Goal: Communication & Community: Answer question/provide support

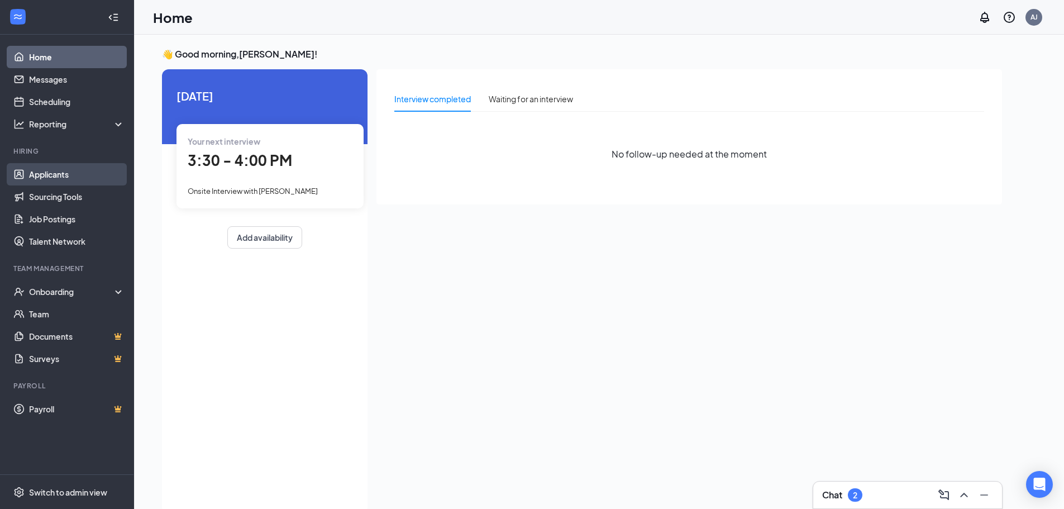
click at [77, 177] on link "Applicants" at bounding box center [77, 174] width 96 height 22
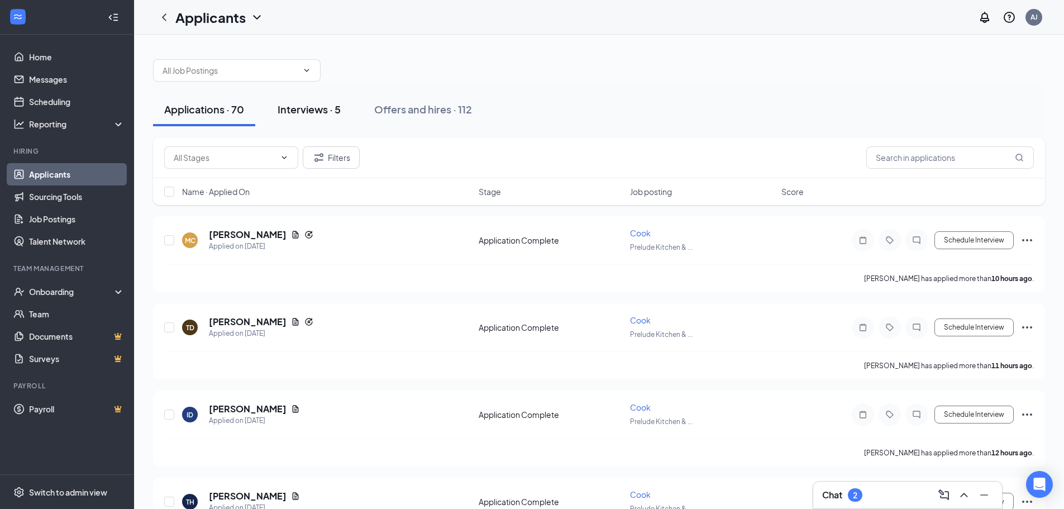
click at [326, 108] on div "Interviews · 5" at bounding box center [309, 109] width 63 height 14
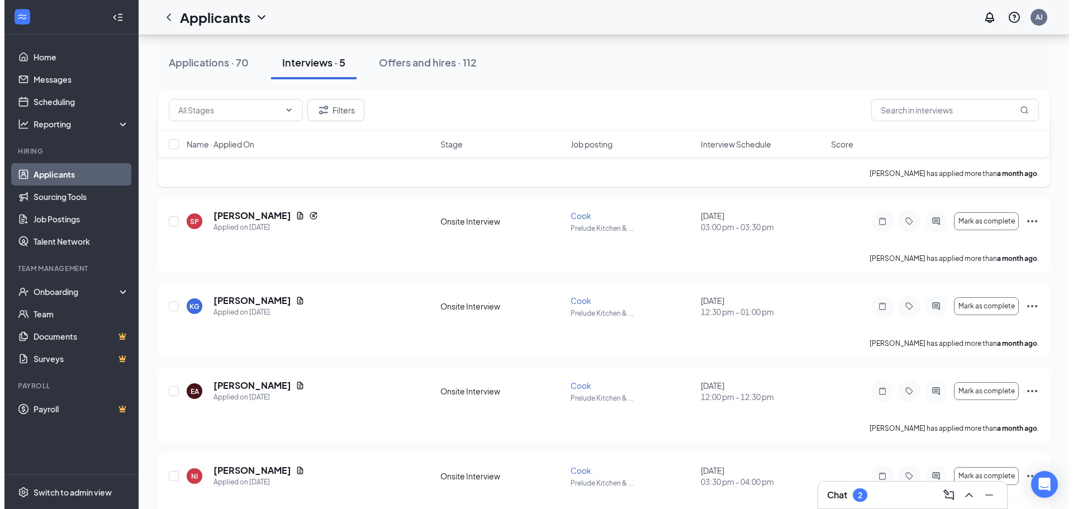
scroll to position [134, 0]
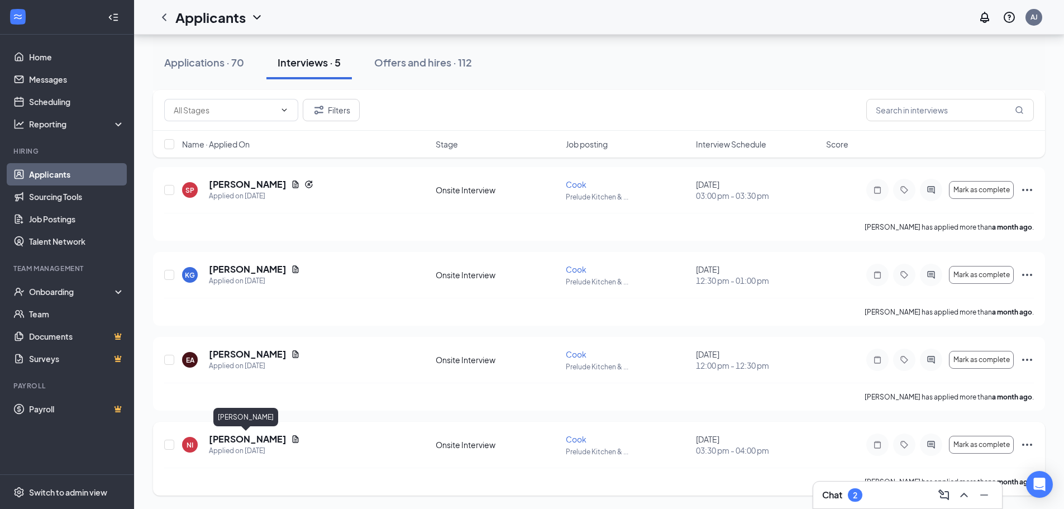
click at [254, 441] on h5 "[PERSON_NAME]" at bounding box center [248, 439] width 78 height 12
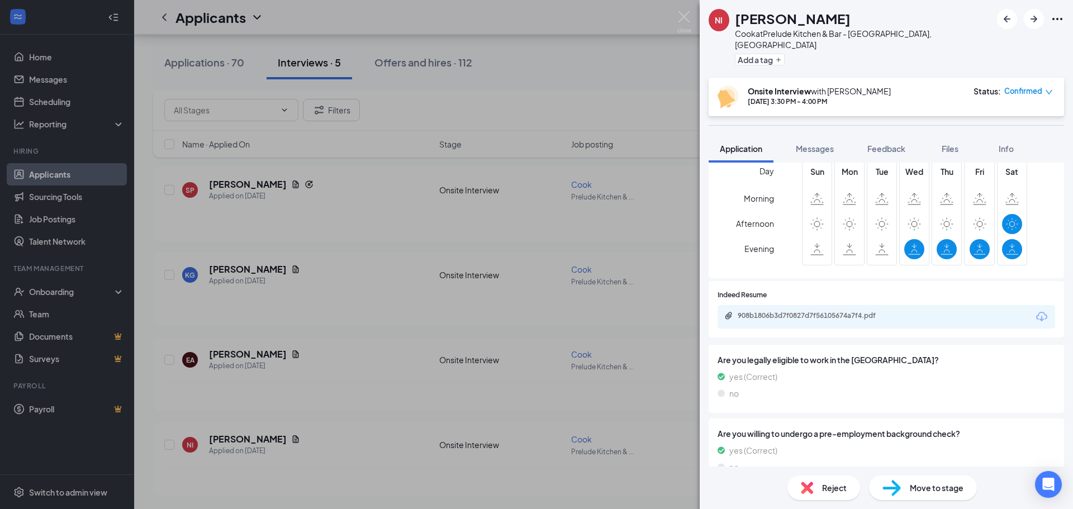
scroll to position [193, 0]
click at [835, 309] on div "908b1806b3d7f0827d7f56105674a7f4.pdf" at bounding box center [815, 313] width 156 height 9
click at [650, 401] on div "NI [PERSON_NAME] at Prelude Kitchen & Bar - [GEOGRAPHIC_DATA], [GEOGRAPHIC_DATA…" at bounding box center [536, 254] width 1073 height 509
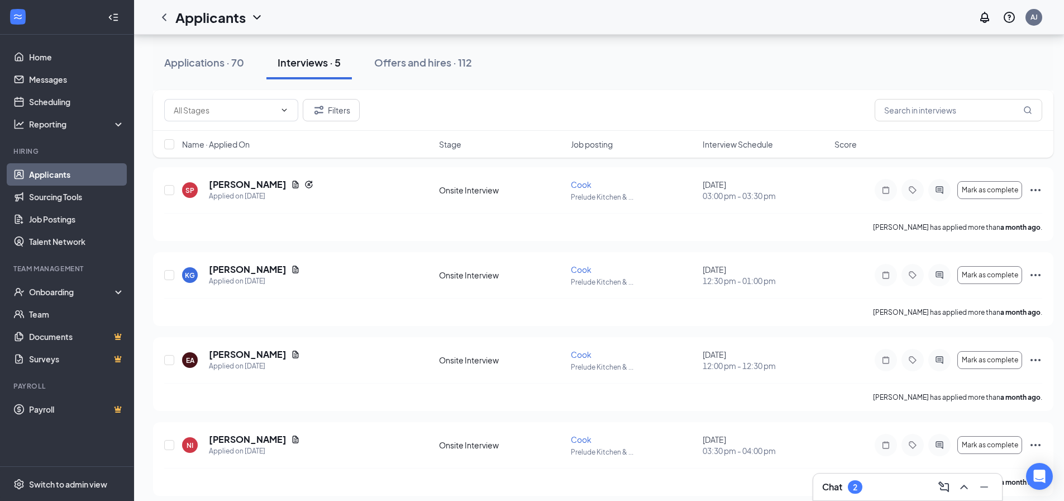
click at [869, 492] on div "Chat 2" at bounding box center [907, 487] width 171 height 18
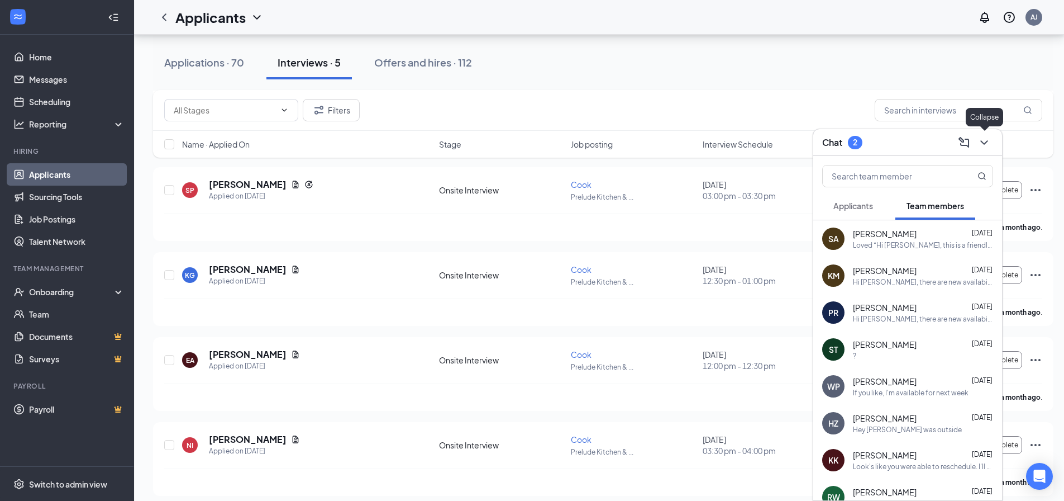
click at [982, 145] on icon "ChevronDown" at bounding box center [984, 142] width 13 height 13
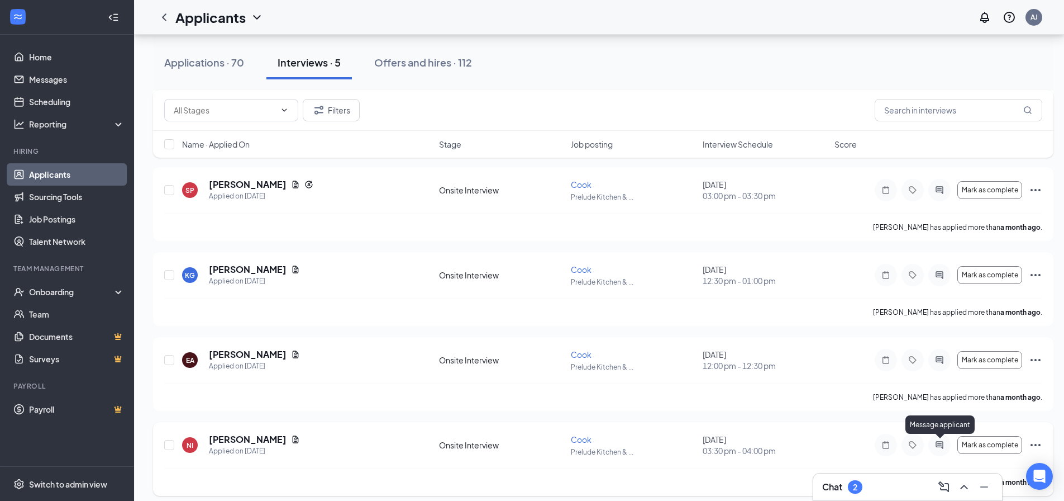
drag, startPoint x: 940, startPoint y: 445, endPoint x: 792, endPoint y: 460, distance: 149.4
click at [792, 460] on div "NI [PERSON_NAME] Applied on [DATE] Onsite Interview Cook Prelude Kitchen & ... …" at bounding box center [603, 450] width 878 height 35
click at [935, 449] on icon "ActiveChat" at bounding box center [939, 444] width 13 height 9
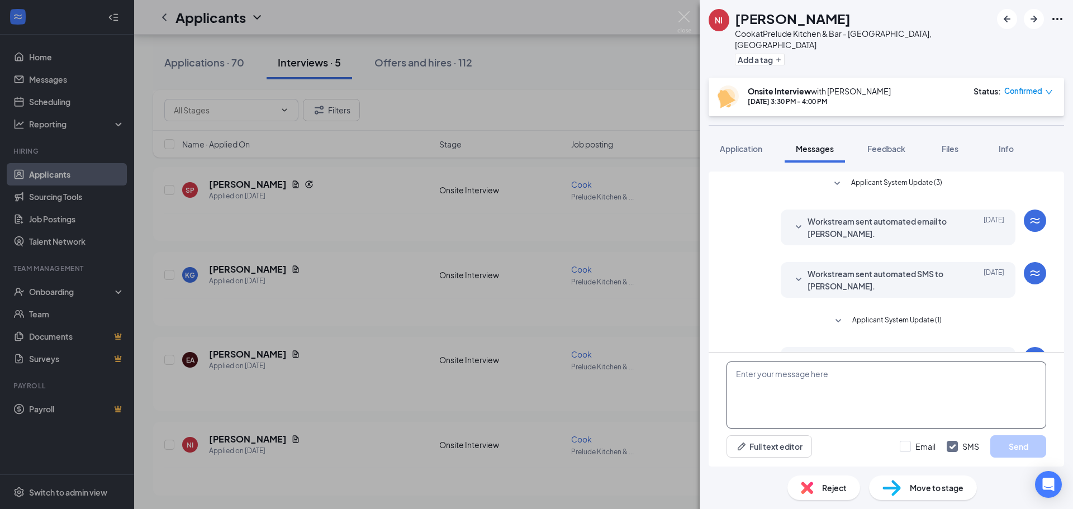
click at [831, 401] on textarea at bounding box center [886, 394] width 320 height 67
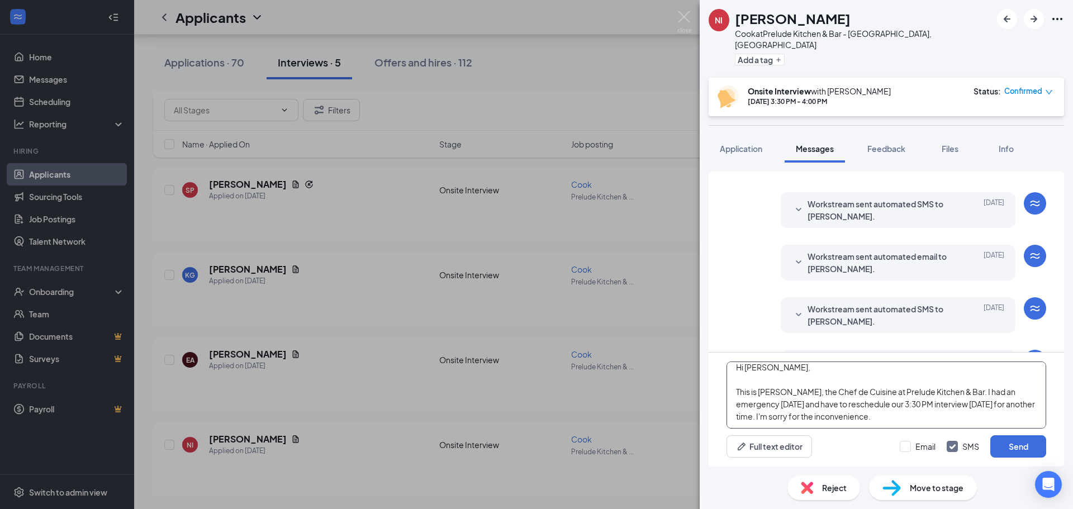
scroll to position [188, 0]
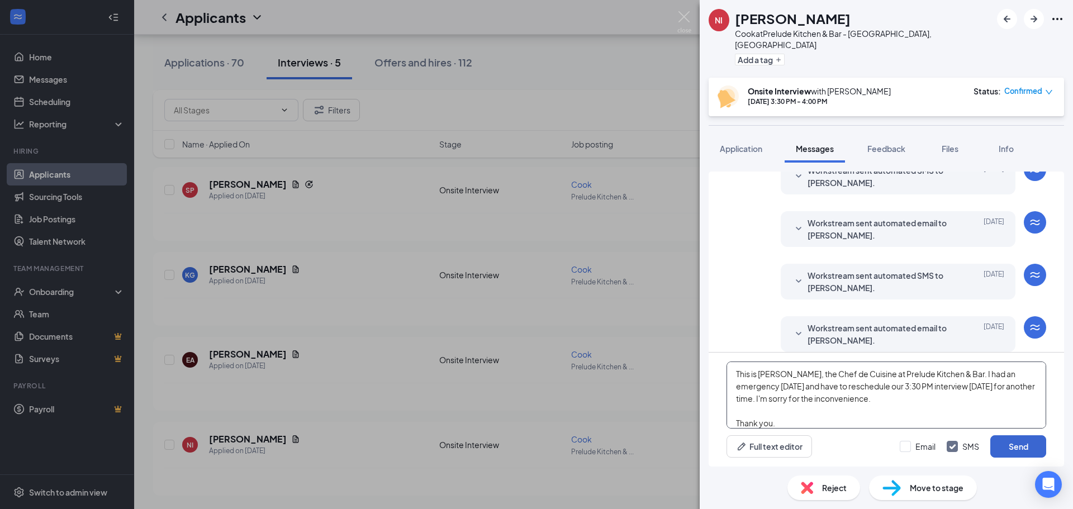
type textarea "Hi [PERSON_NAME], This is [PERSON_NAME], the Chef de Cuisine at Prelude Kitchen…"
click at [1020, 450] on button "Send" at bounding box center [1018, 446] width 56 height 22
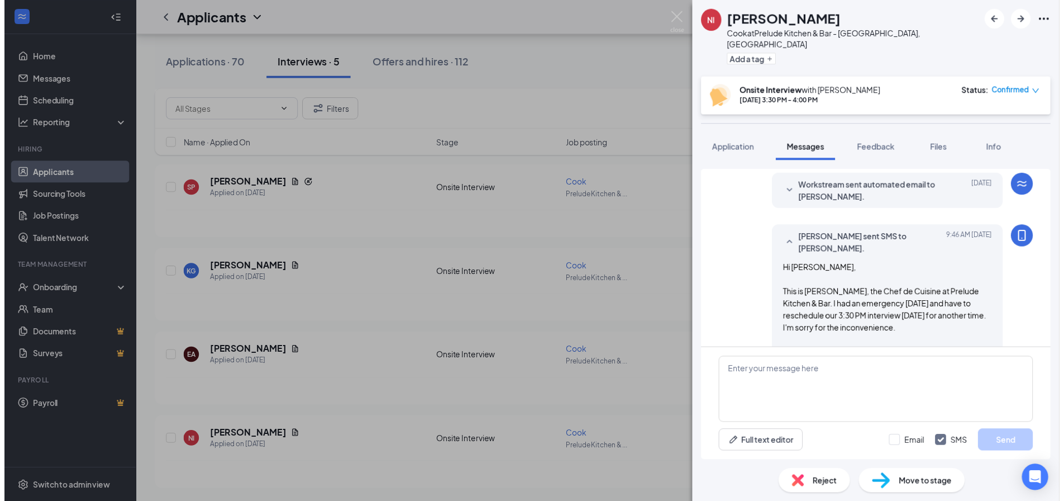
scroll to position [346, 0]
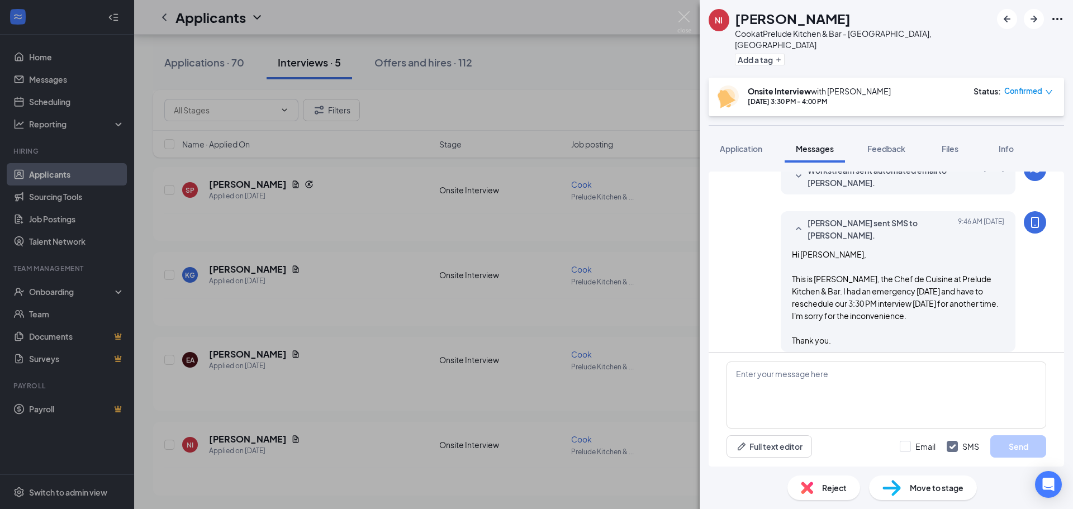
click at [601, 417] on div "NI [PERSON_NAME] at Prelude Kitchen & Bar - [GEOGRAPHIC_DATA], [GEOGRAPHIC_DATA…" at bounding box center [536, 254] width 1073 height 509
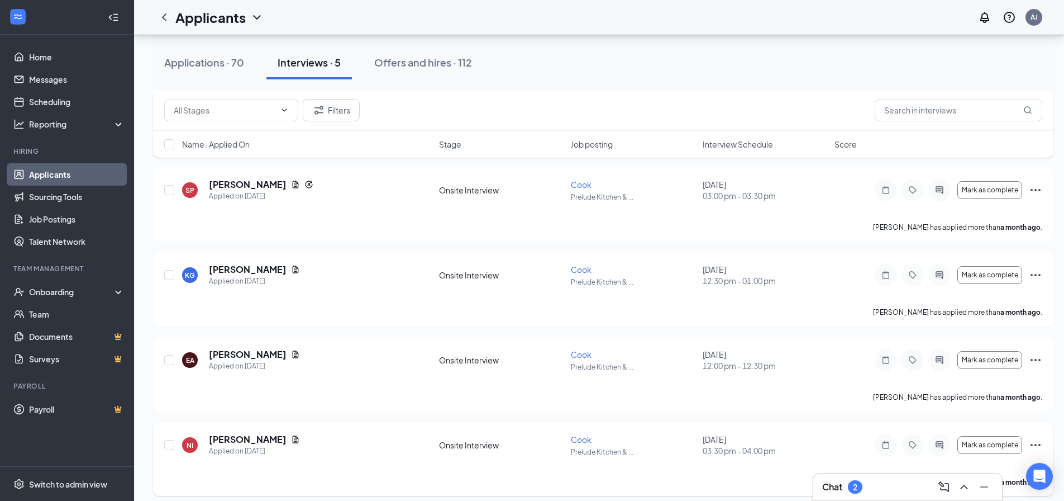
click at [1033, 446] on icon "Ellipses" at bounding box center [1035, 444] width 13 height 13
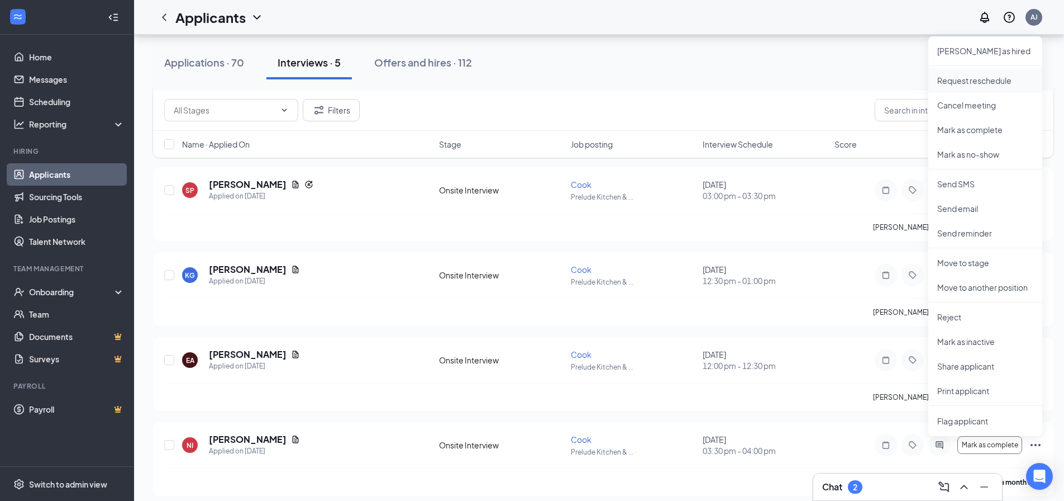
click at [984, 84] on p "Request reschedule" at bounding box center [985, 80] width 96 height 11
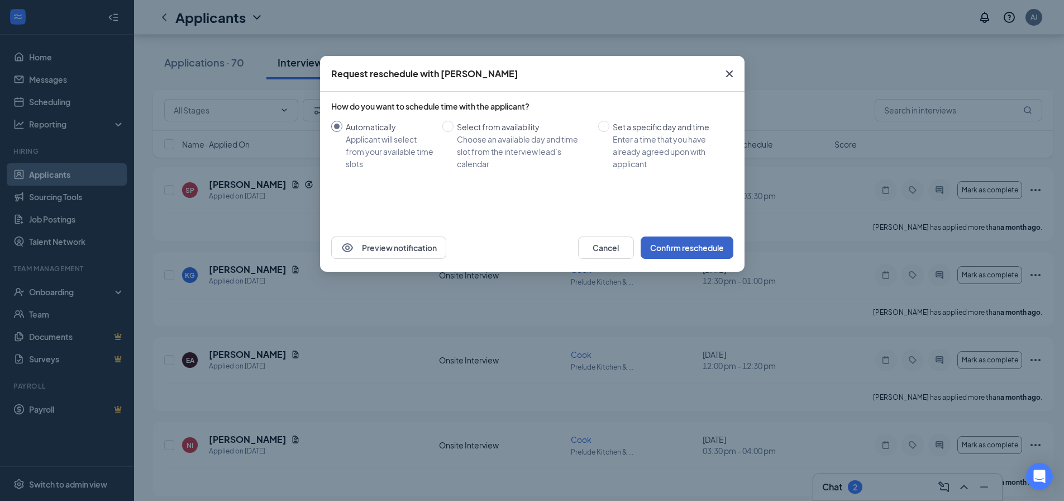
click at [697, 248] on button "Confirm reschedule" at bounding box center [687, 247] width 93 height 22
